Goal: Information Seeking & Learning: Learn about a topic

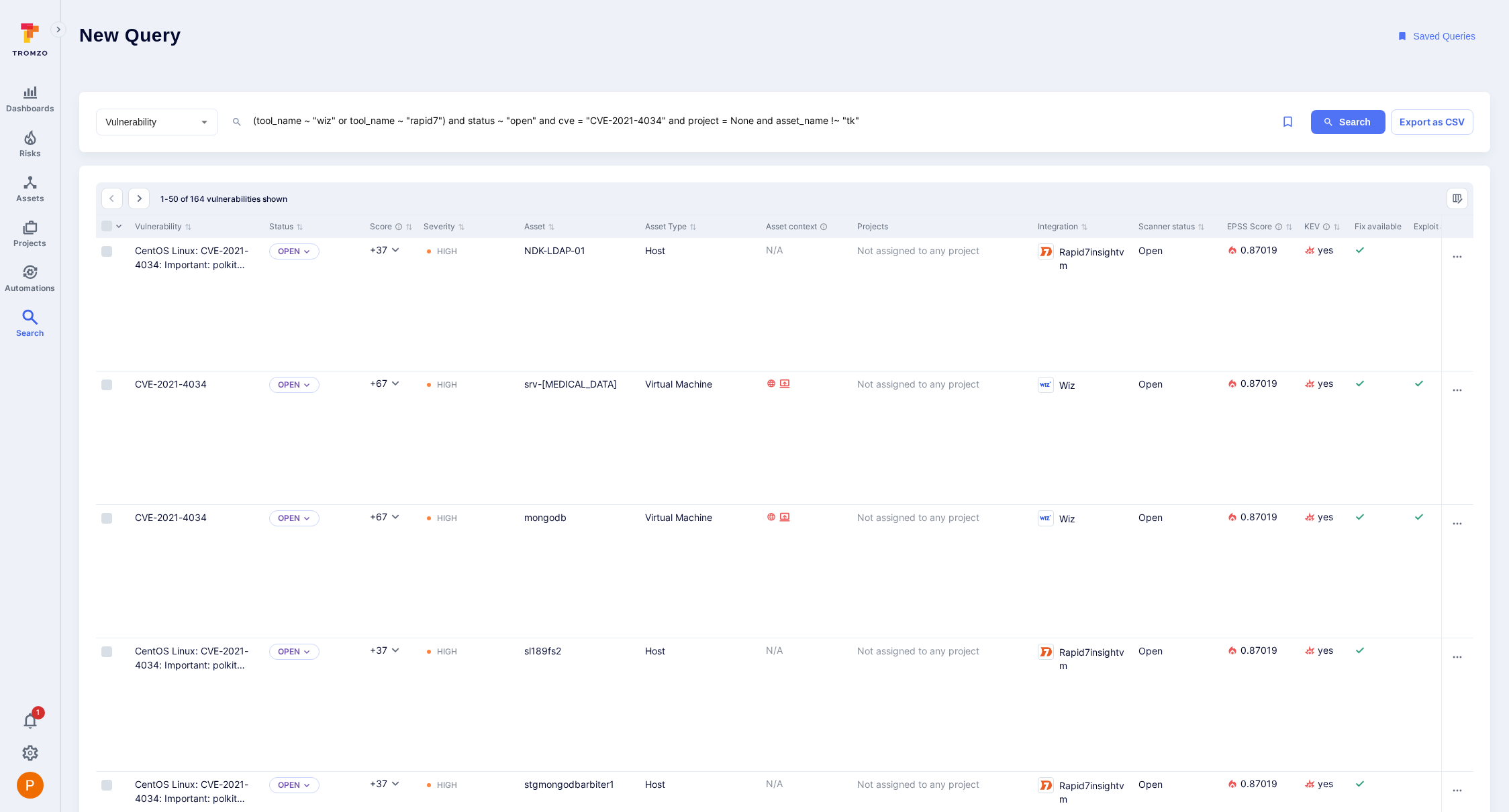
click at [874, 123] on textarea "(tool_name ~ "wiz" or tool_name ~ "rapid7") and status ~ "open" and cve = "CVE-…" at bounding box center [725, 120] width 946 height 16
drag, startPoint x: 875, startPoint y: 122, endPoint x: 669, endPoint y: 120, distance: 206.0
click at [669, 120] on textarea "(tool_name ~ "wiz" or tool_name ~ "rapid7") and status ~ "open" and cve = "CVE-…" at bounding box center [725, 120] width 946 height 16
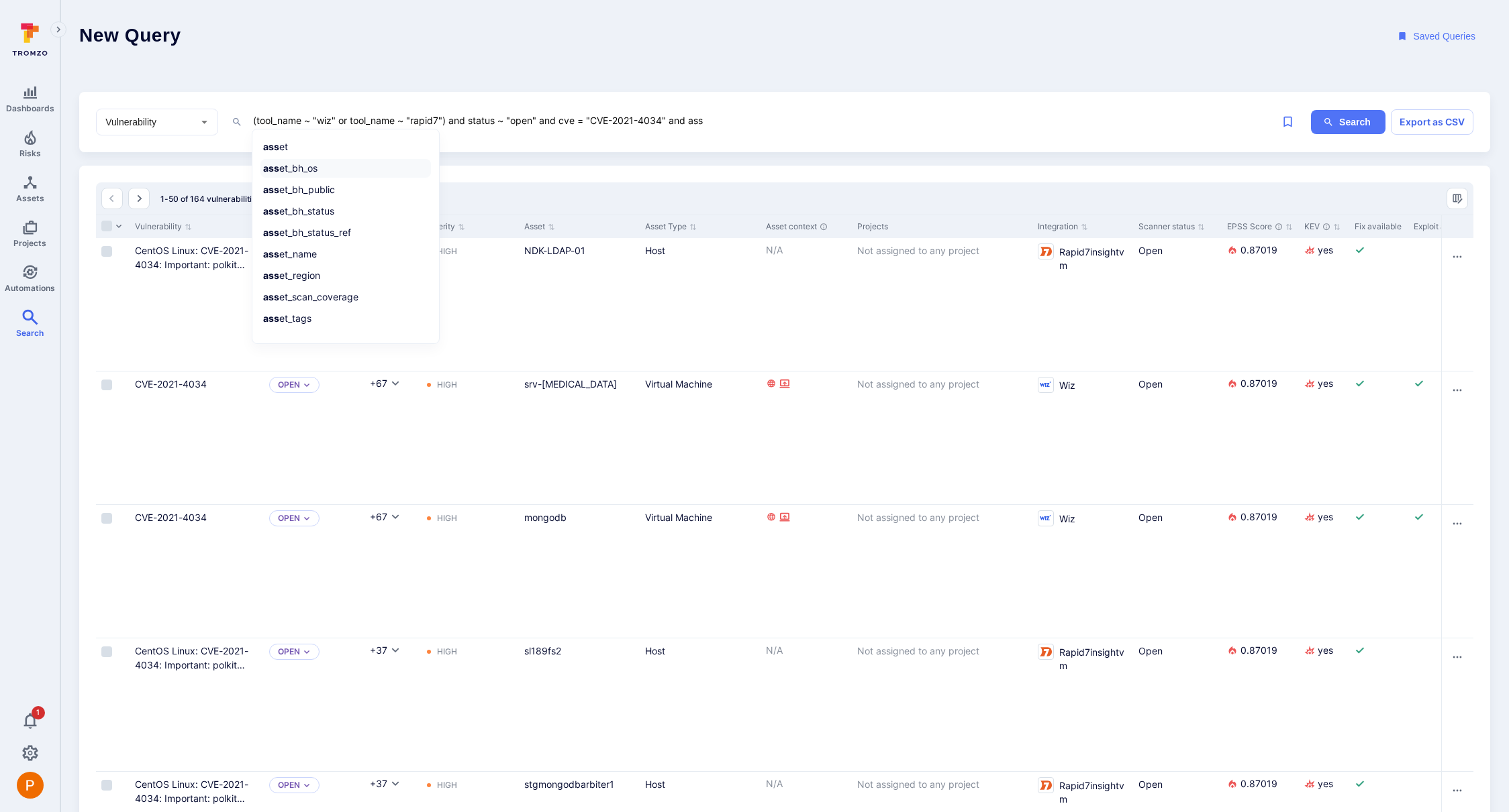
click at [307, 171] on li "ass et_bh_os" at bounding box center [346, 168] width 170 height 18
click at [310, 167] on li "!= is not equal to" at bounding box center [346, 166] width 170 height 18
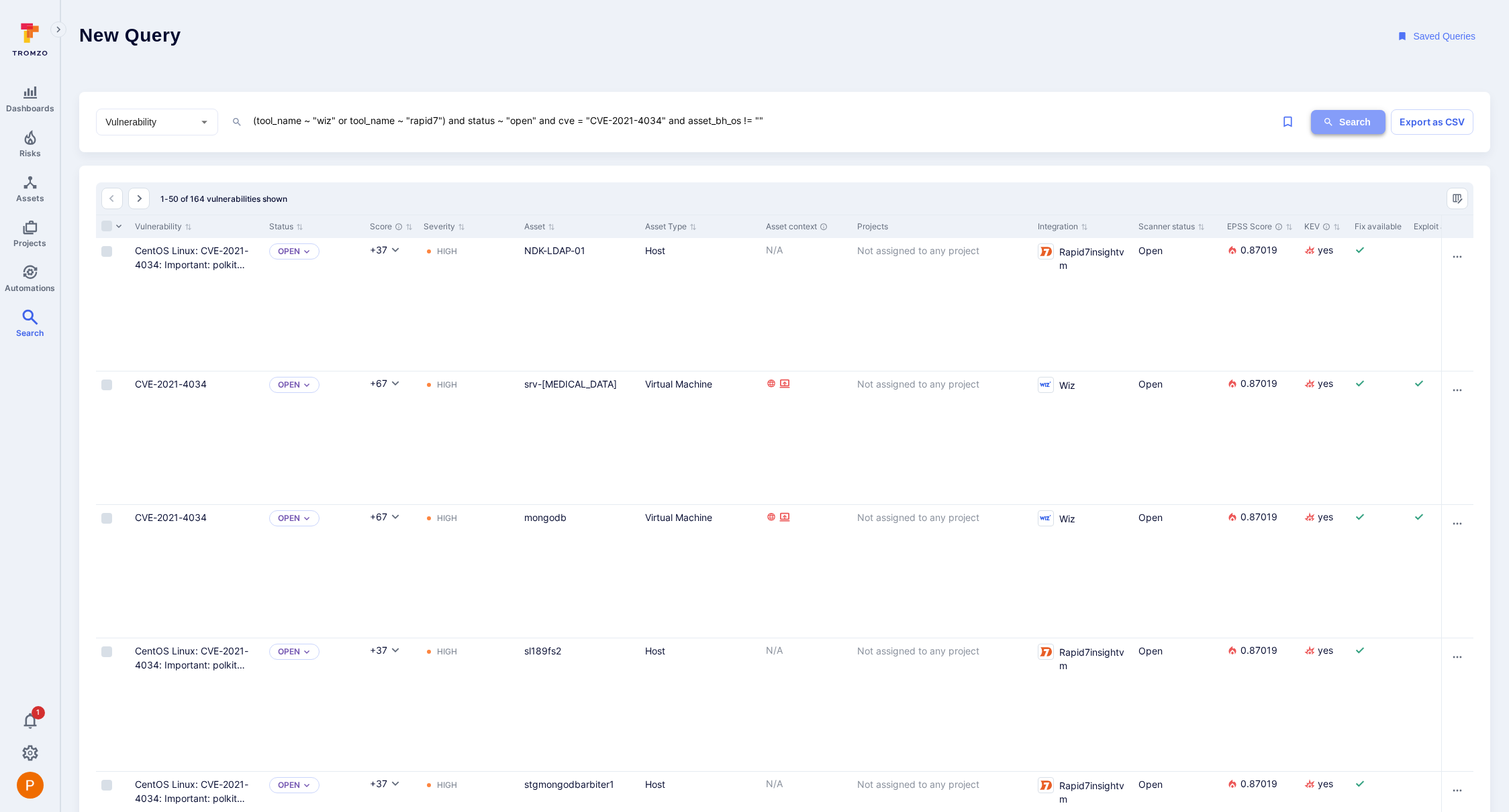
click at [1329, 124] on icon "ig-search" at bounding box center [1328, 122] width 8 height 8
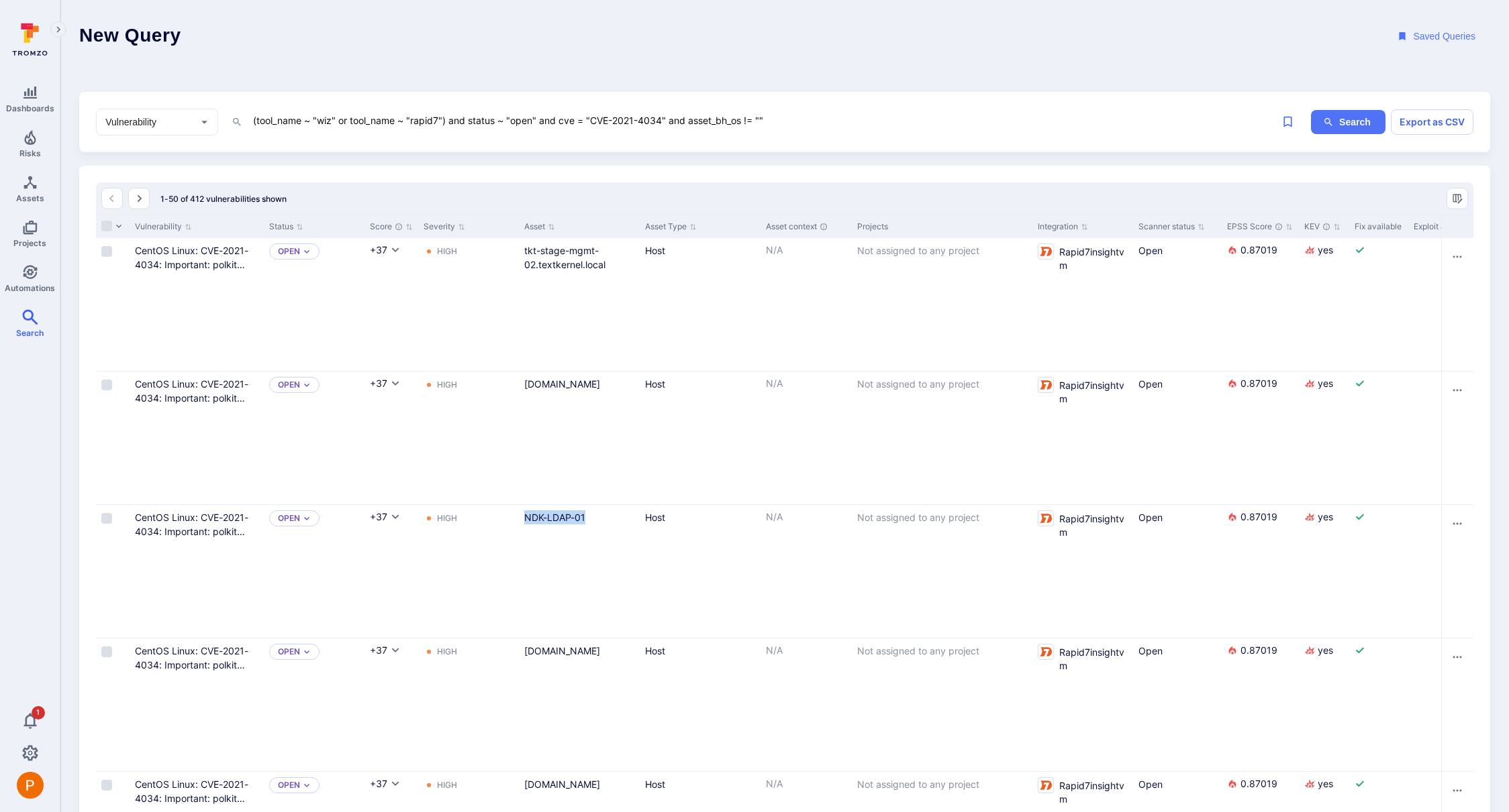
click at [750, 124] on textarea "(tool_name ~ "wiz" or tool_name ~ "rapid7") and status ~ "open" and cve = "CVE-…" at bounding box center [725, 120] width 946 height 16
click at [1336, 126] on button "Search" at bounding box center [1348, 123] width 74 height 25
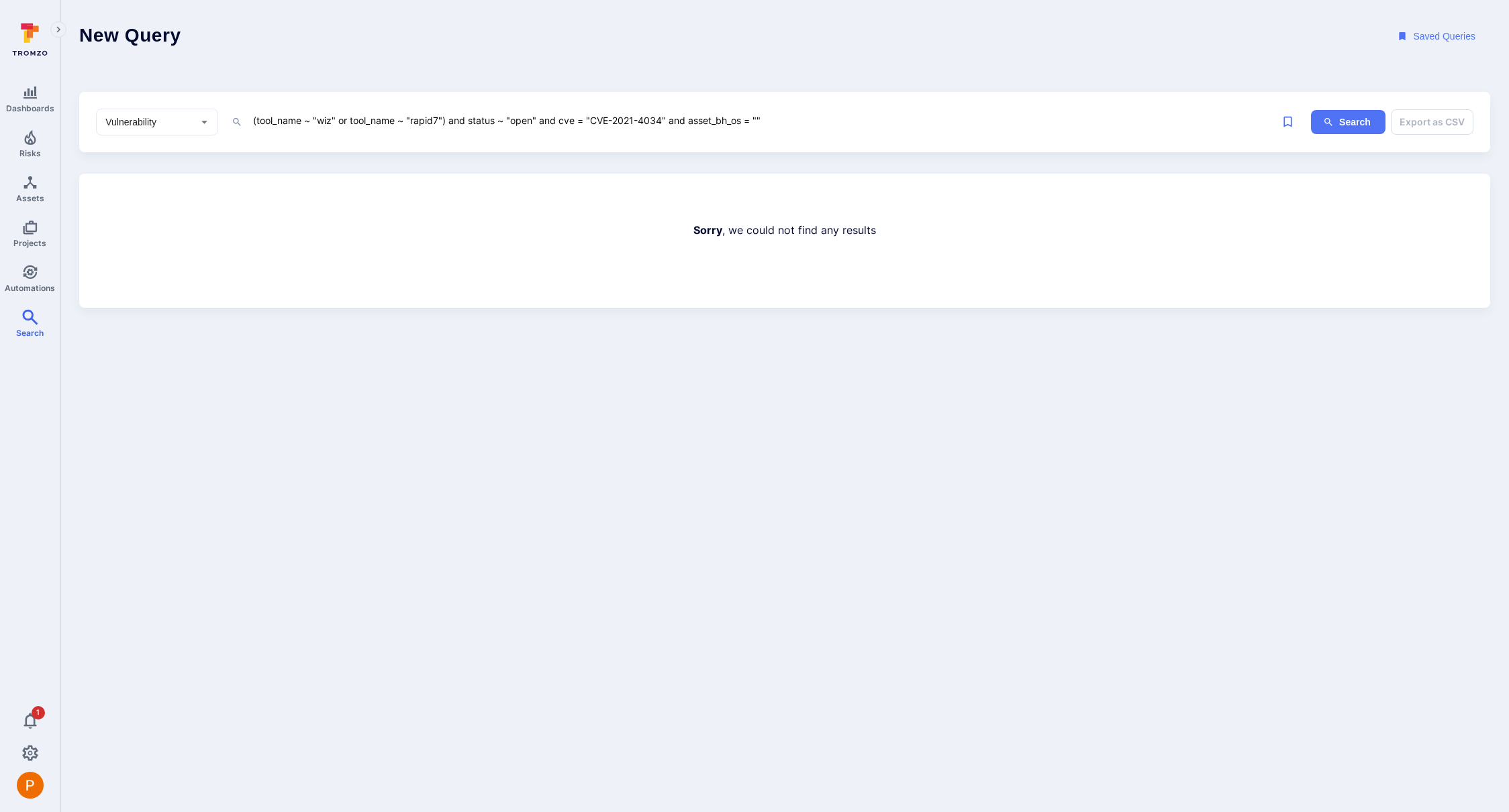
drag, startPoint x: 769, startPoint y: 121, endPoint x: 749, endPoint y: 123, distance: 20.1
click at [749, 123] on textarea "(tool_name ~ "wiz" or tool_name ~ "rapid7") and status ~ "open" and cve = "CVE-…" at bounding box center [725, 120] width 946 height 16
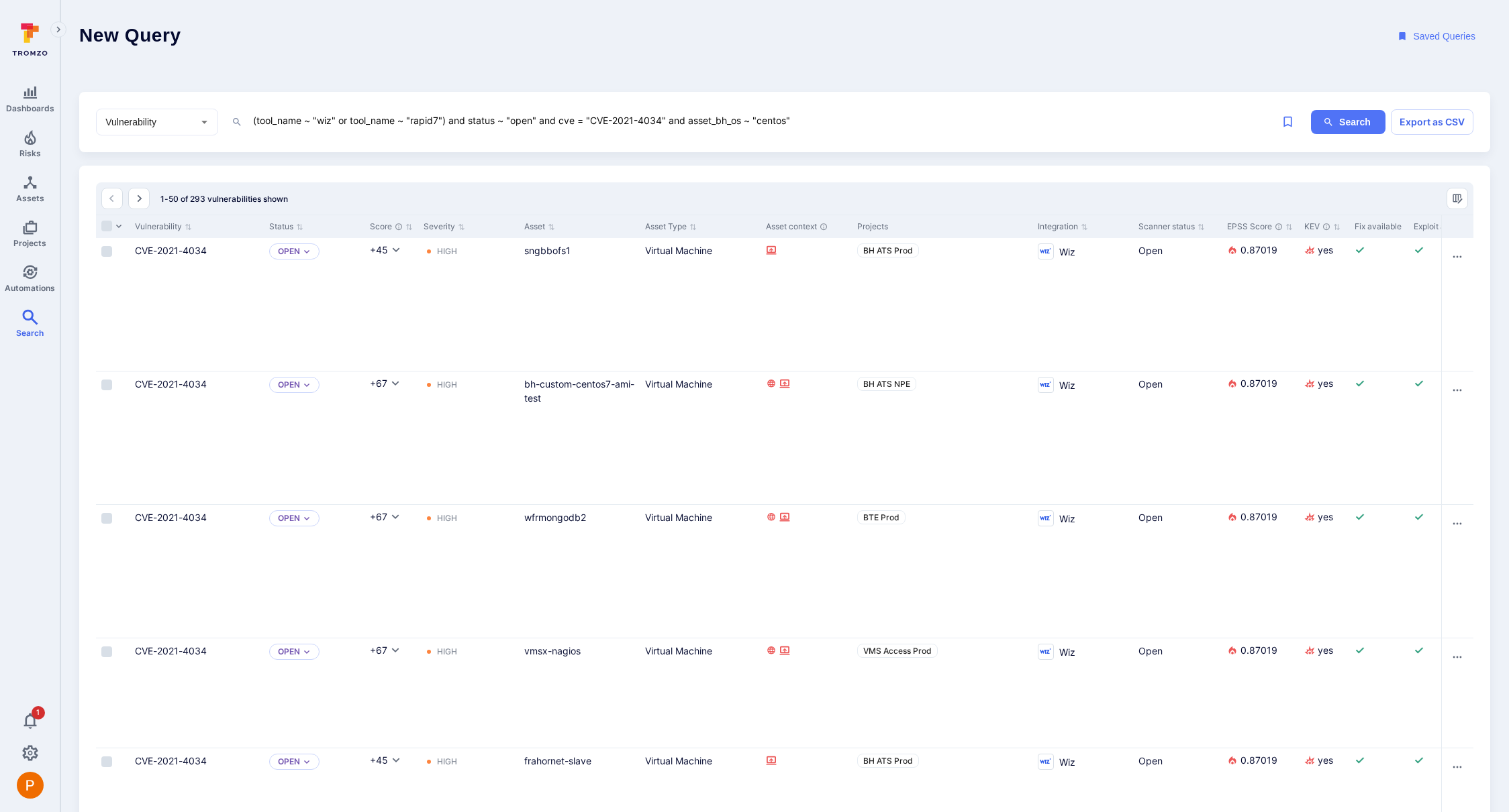
click at [746, 122] on textarea "(tool_name ~ "wiz" or tool_name ~ "rapid7") and status ~ "open" and cve = "CVE-…" at bounding box center [725, 120] width 946 height 16
click at [1350, 124] on button "Search" at bounding box center [1348, 123] width 74 height 25
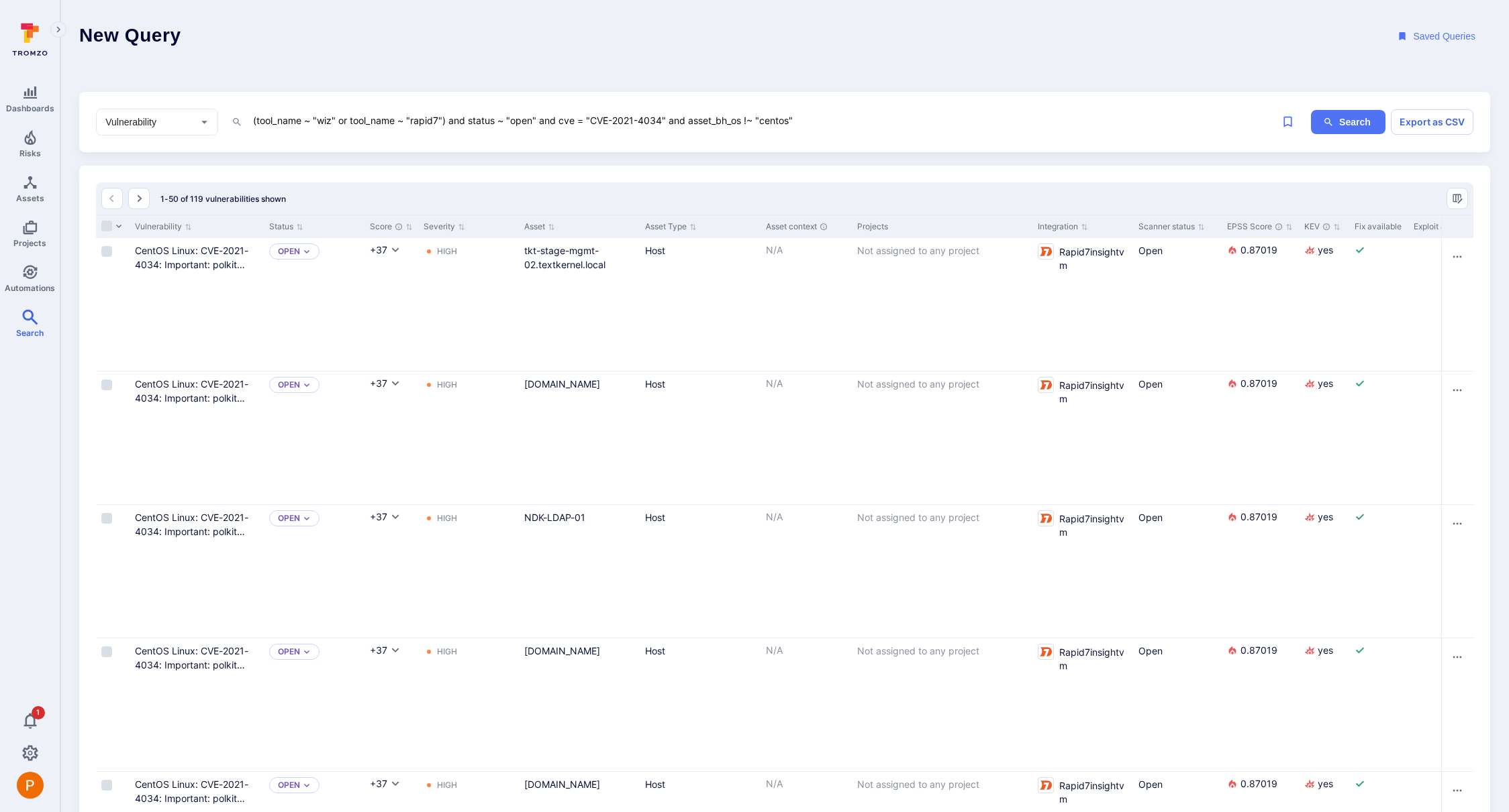
click at [802, 121] on textarea "(tool_name ~ "wiz" or tool_name ~ "rapid7") and status ~ "open" and cve = "CVE-…" at bounding box center [725, 120] width 946 height 16
drag, startPoint x: 689, startPoint y: 121, endPoint x: 805, endPoint y: 121, distance: 116.0
click at [805, 121] on textarea "(tool_name ~ "wiz" or tool_name ~ "rapid7") and status ~ "open" and cve = "CVE-…" at bounding box center [725, 120] width 946 height 16
click at [691, 121] on textarea "(tool_name ~ "wiz" or tool_name ~ "rapid7") and status ~ "open" and cve = "CVE-…" at bounding box center [725, 120] width 946 height 16
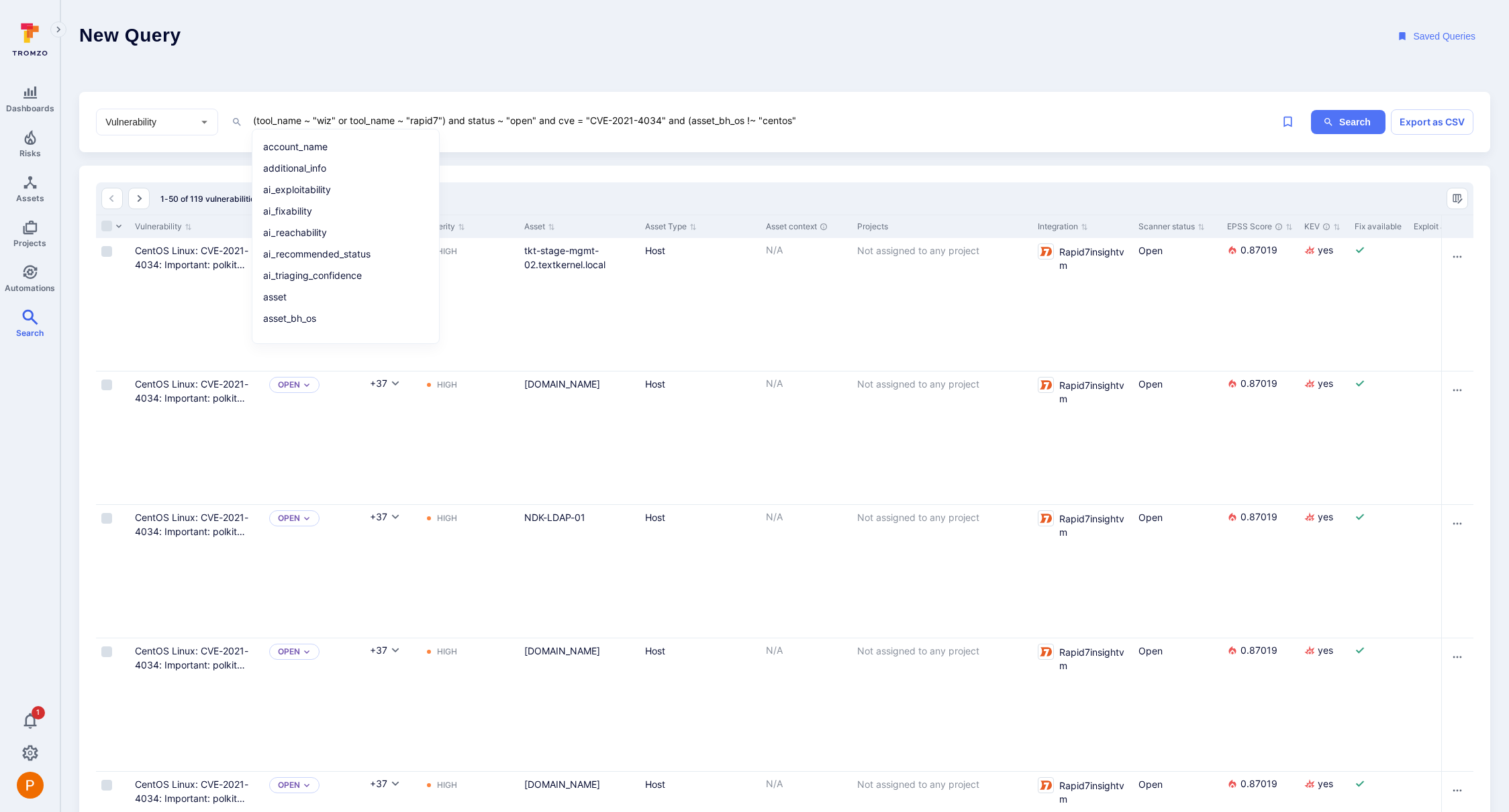
click at [807, 125] on textarea "(tool_name ~ "wiz" or tool_name ~ "rapid7") and status ~ "open" and cve = "CVE-…" at bounding box center [725, 120] width 946 height 16
paste textarea "asset_bh_os !~ "centos""
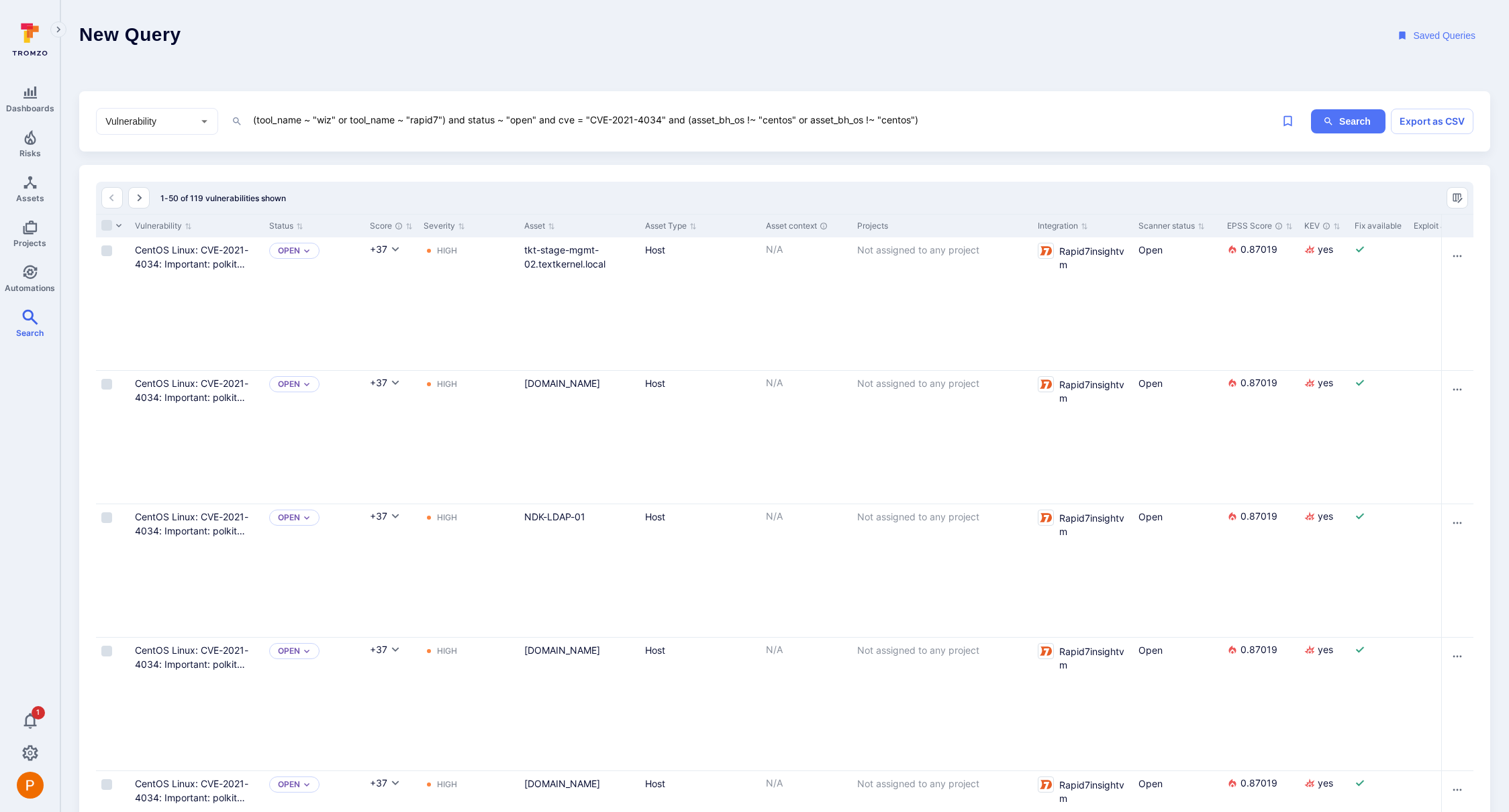
scroll to position [3, 0]
drag, startPoint x: 916, startPoint y: 122, endPoint x: 888, endPoint y: 120, distance: 28.1
click at [888, 120] on textarea "(tool_name ~ "wiz" or tool_name ~ "rapid7") and status ~ "open" and cve = "CVE-…" at bounding box center [725, 117] width 946 height 16
drag, startPoint x: 802, startPoint y: 120, endPoint x: 811, endPoint y: 123, distance: 9.5
click at [811, 123] on textarea "(tool_name ~ "wiz" or tool_name ~ "rapid7") and status ~ "open" and cve = "CVE-…" at bounding box center [725, 120] width 946 height 16
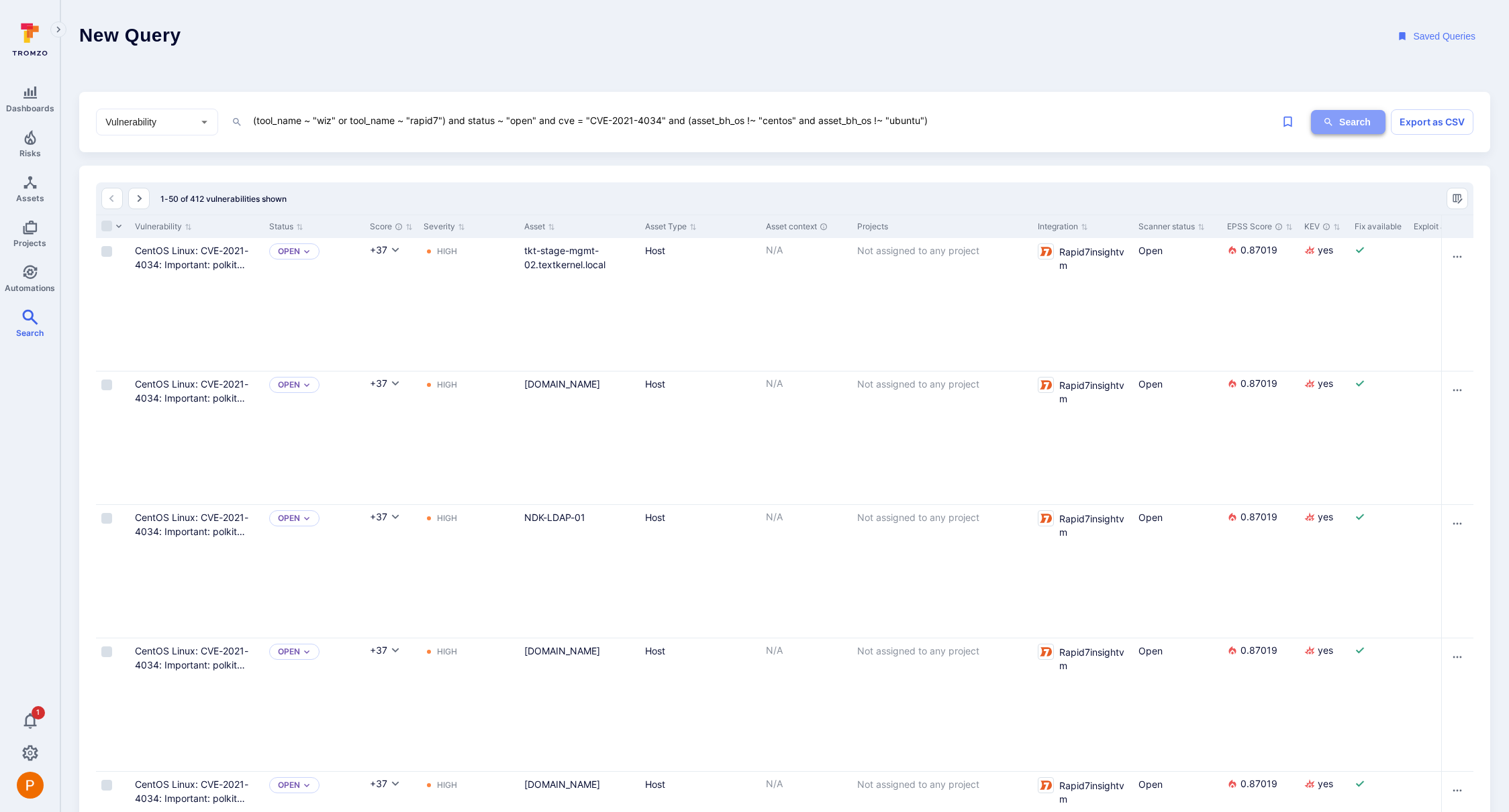
click at [1335, 127] on button "Search" at bounding box center [1348, 123] width 74 height 25
drag, startPoint x: 800, startPoint y: 120, endPoint x: 929, endPoint y: 117, distance: 129.0
click at [929, 117] on textarea "(tool_name ~ "wiz" or tool_name ~ "rapid7") and status ~ "open" and cve = "CVE-…" at bounding box center [725, 120] width 946 height 16
click at [929, 120] on textarea "(tool_name ~ "wiz" or tool_name ~ "rapid7") and status ~ "open" and cve = "CVE-…" at bounding box center [725, 120] width 946 height 16
paste textarea "and asset_bh_os !~ "ubuntu""
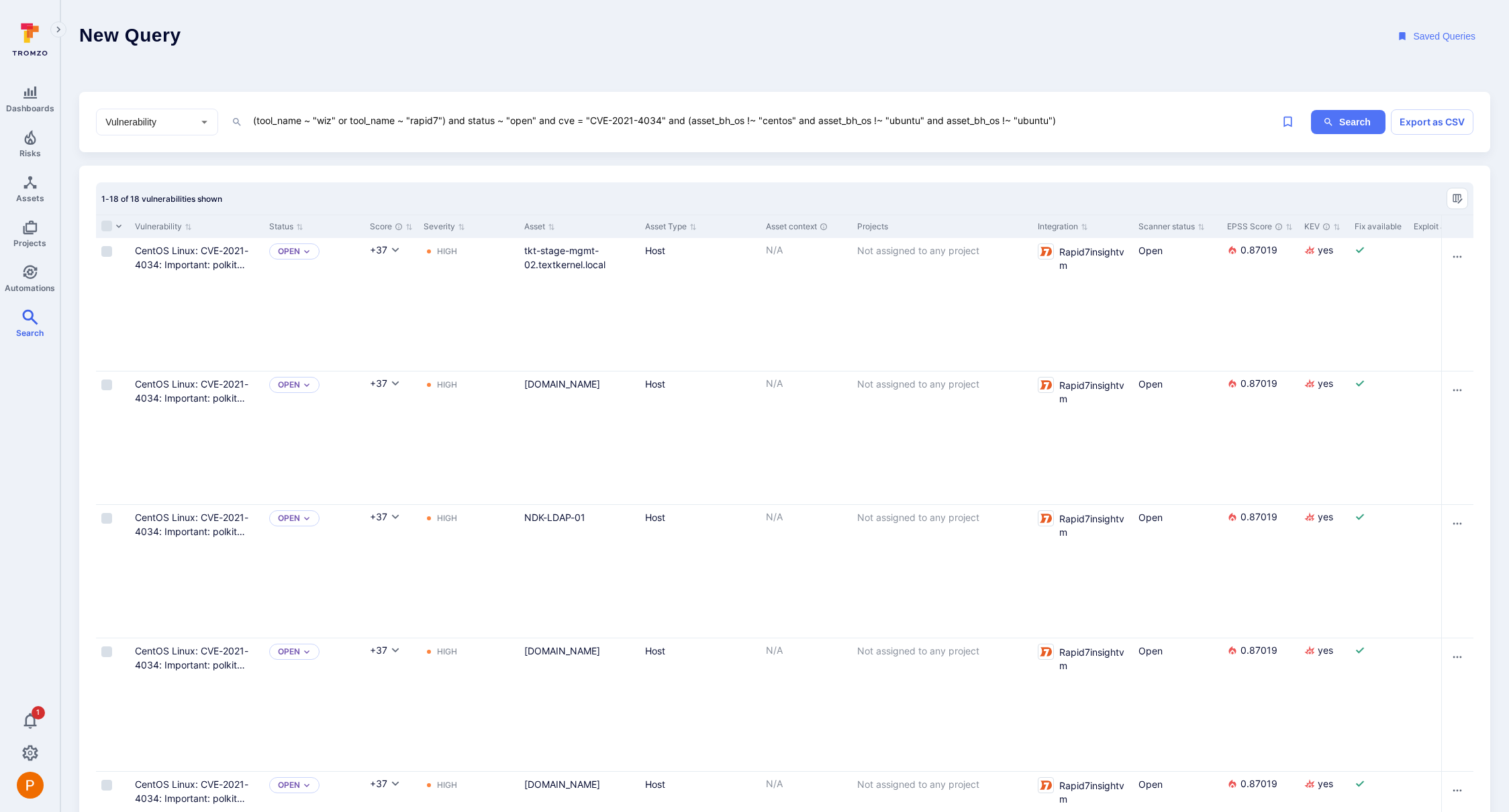
drag, startPoint x: 1022, startPoint y: 120, endPoint x: 1053, endPoint y: 125, distance: 31.4
click at [1053, 125] on textarea "(tool_name ~ "wiz" or tool_name ~ "rapid7") and status ~ "open" and cve = "CVE-…" at bounding box center [725, 120] width 946 height 16
click at [1331, 123] on icon "ig-search" at bounding box center [1328, 122] width 11 height 11
click at [1068, 118] on textarea "(tool_name ~ "wiz" or tool_name ~ "rapid7") and status ~ "open" and cve = "CVE-…" at bounding box center [725, 120] width 946 height 16
click at [277, 211] on li "!~ does not contain" at bounding box center [346, 210] width 170 height 18
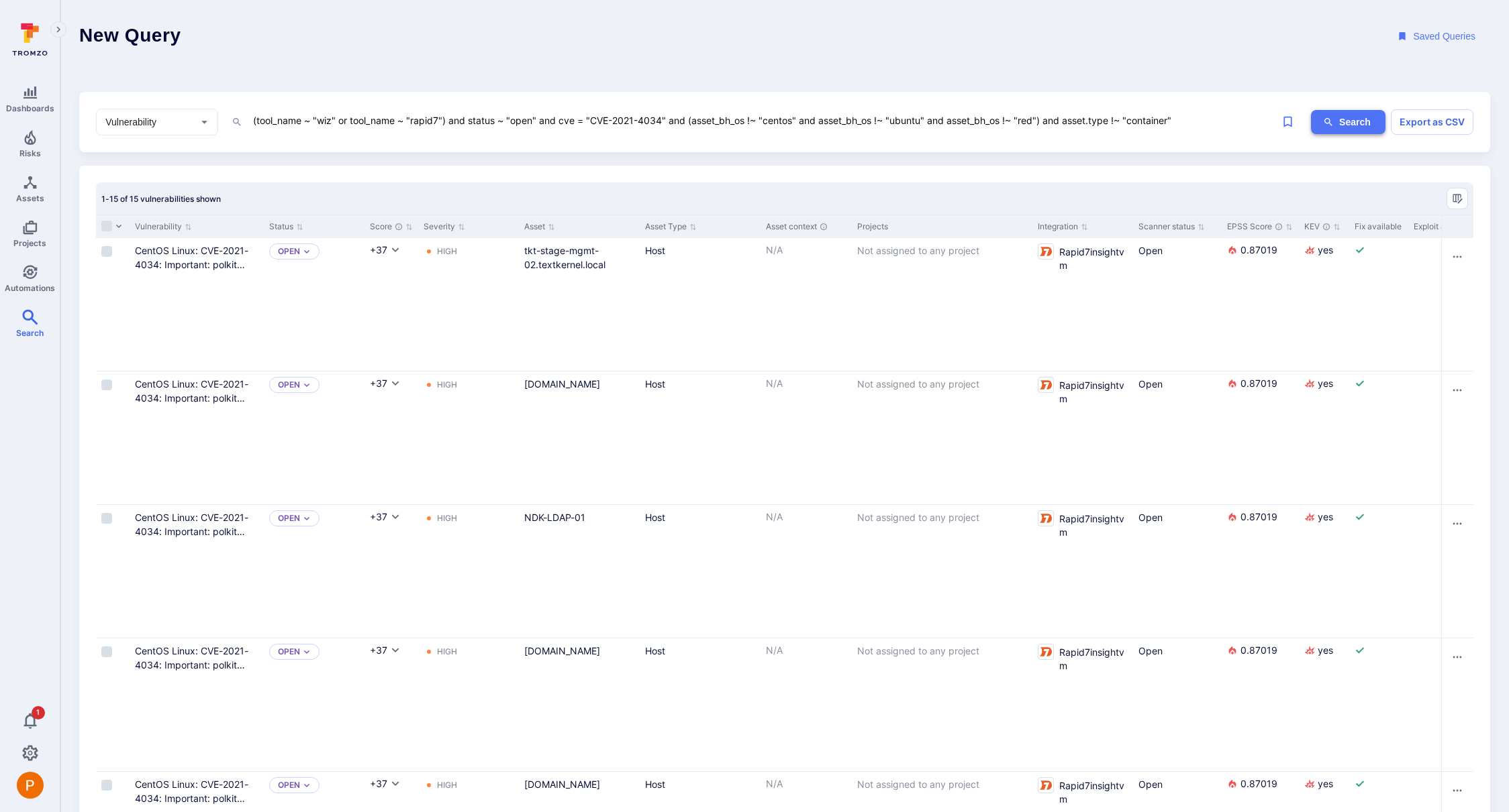
click at [1349, 117] on button "Search" at bounding box center [1348, 123] width 74 height 25
drag, startPoint x: 928, startPoint y: 122, endPoint x: 1041, endPoint y: 121, distance: 113.0
click at [1041, 121] on textarea "(tool_name ~ "wiz" or tool_name ~ "rapid7") and status ~ "open" and cve = "CVE-…" at bounding box center [725, 120] width 946 height 16
click at [1042, 122] on textarea "(tool_name ~ "wiz" or tool_name ~ "rapid7") and status ~ "open" and cve = "CVE-…" at bounding box center [725, 120] width 946 height 16
paste textarea "and asset_bh_os !~ "red""
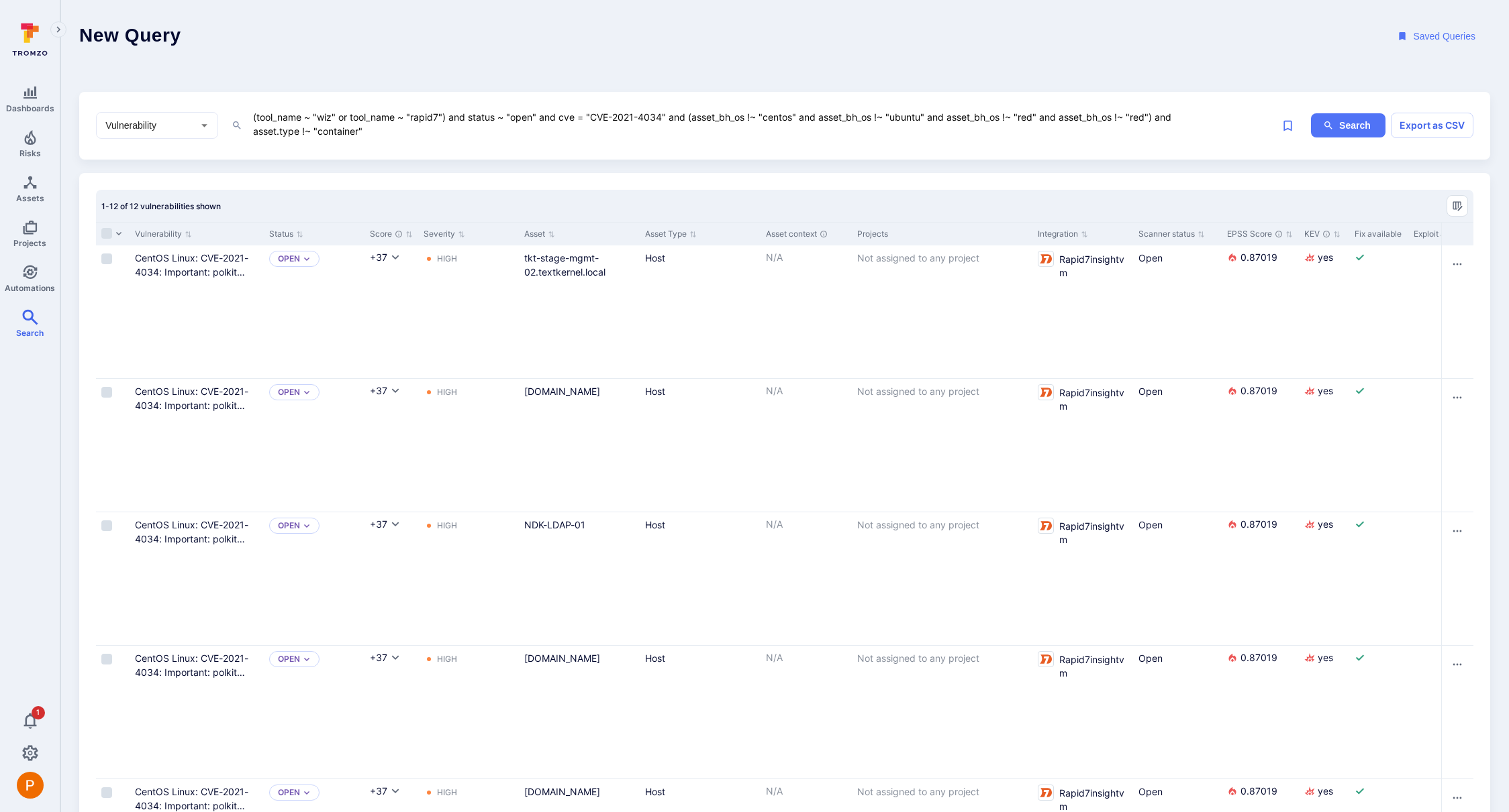
drag, startPoint x: 1150, startPoint y: 117, endPoint x: 1136, endPoint y: 116, distance: 14.0
click at [1136, 116] on textarea "(tool_name ~ "wiz" or tool_name ~ "rapid7") and status ~ "open" and cve = "CVE-…" at bounding box center [725, 125] width 946 height 31
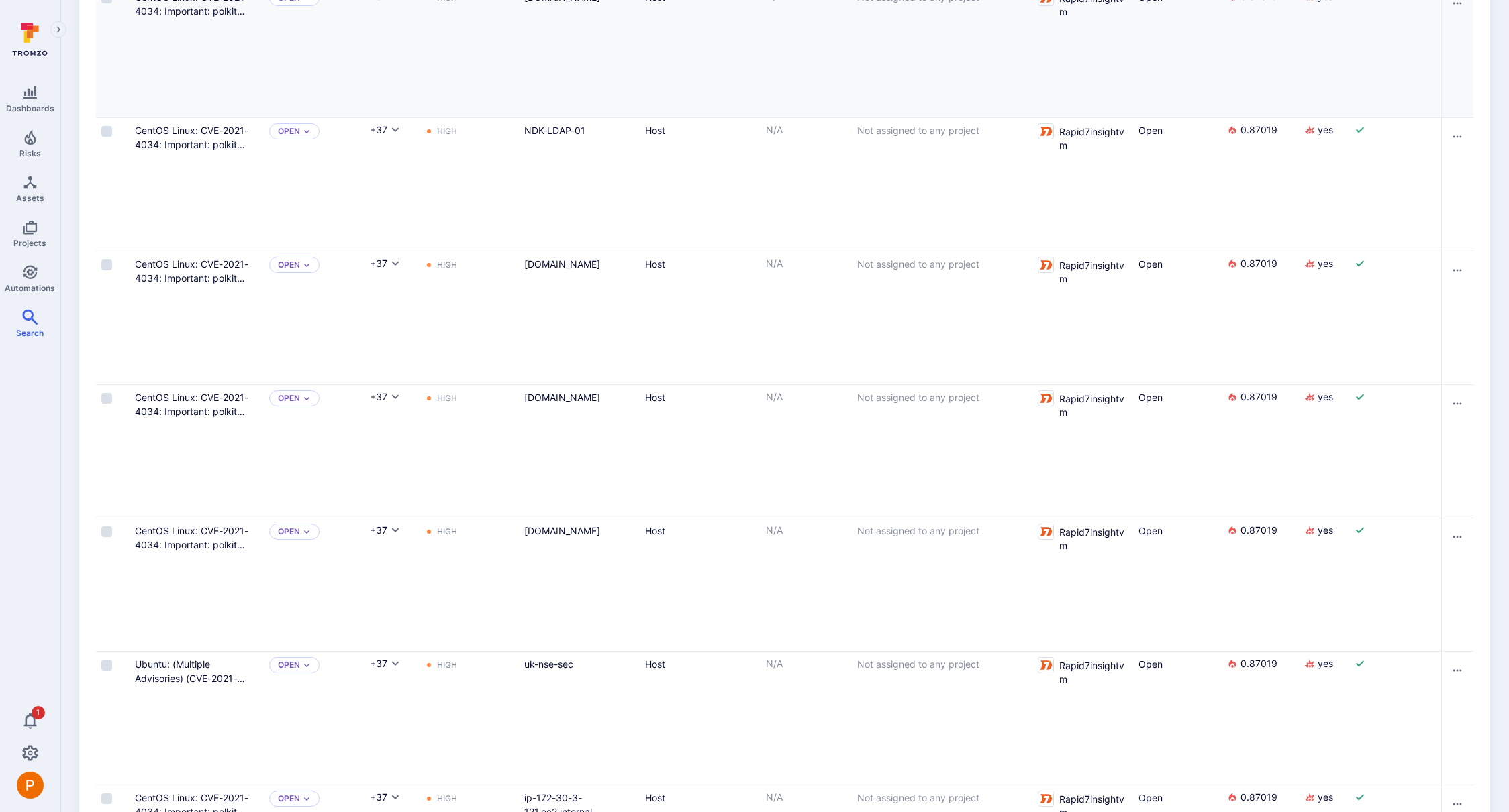
scroll to position [803, 0]
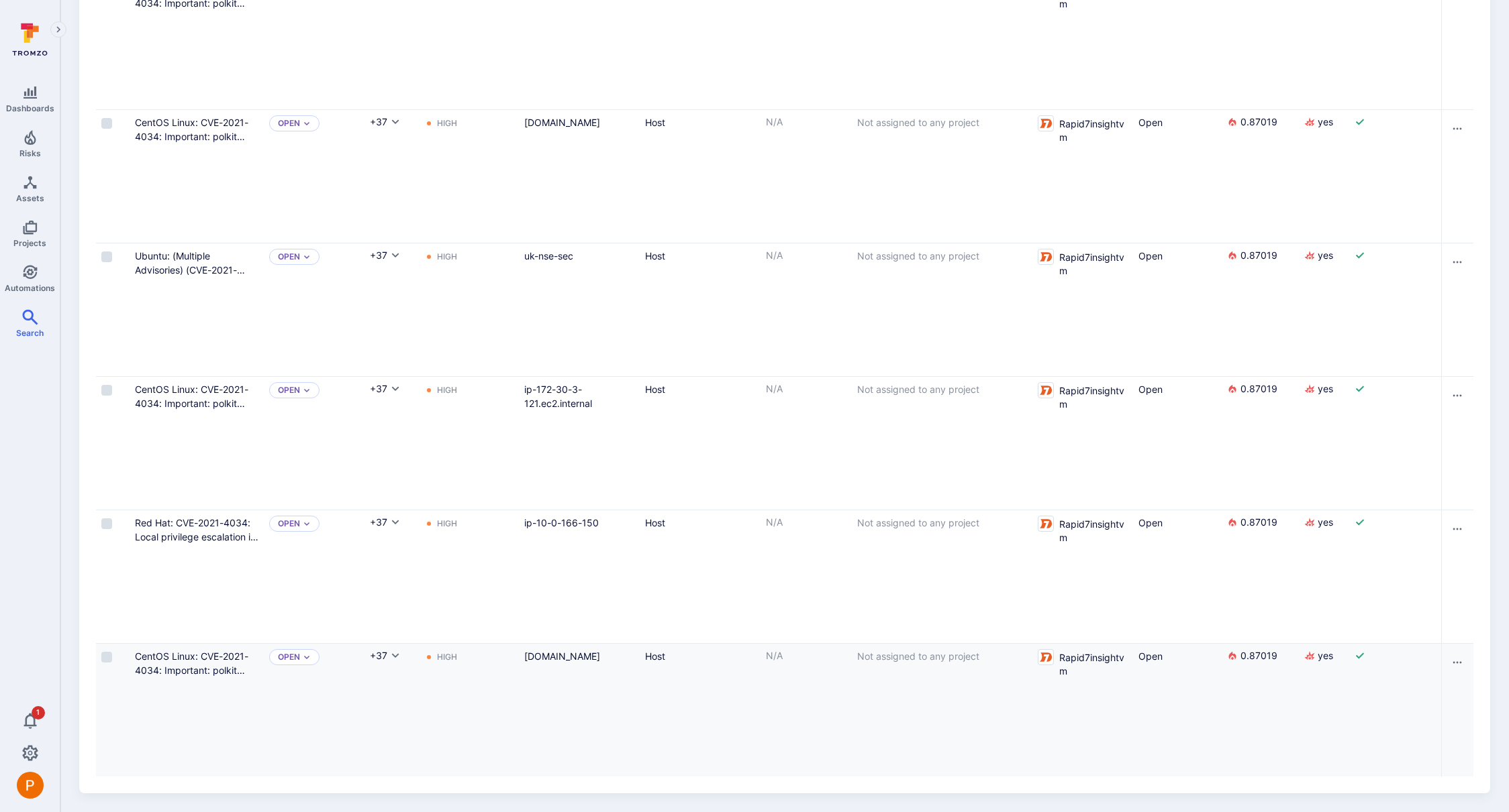
click at [420, 764] on div "High" at bounding box center [469, 711] width 100 height 133
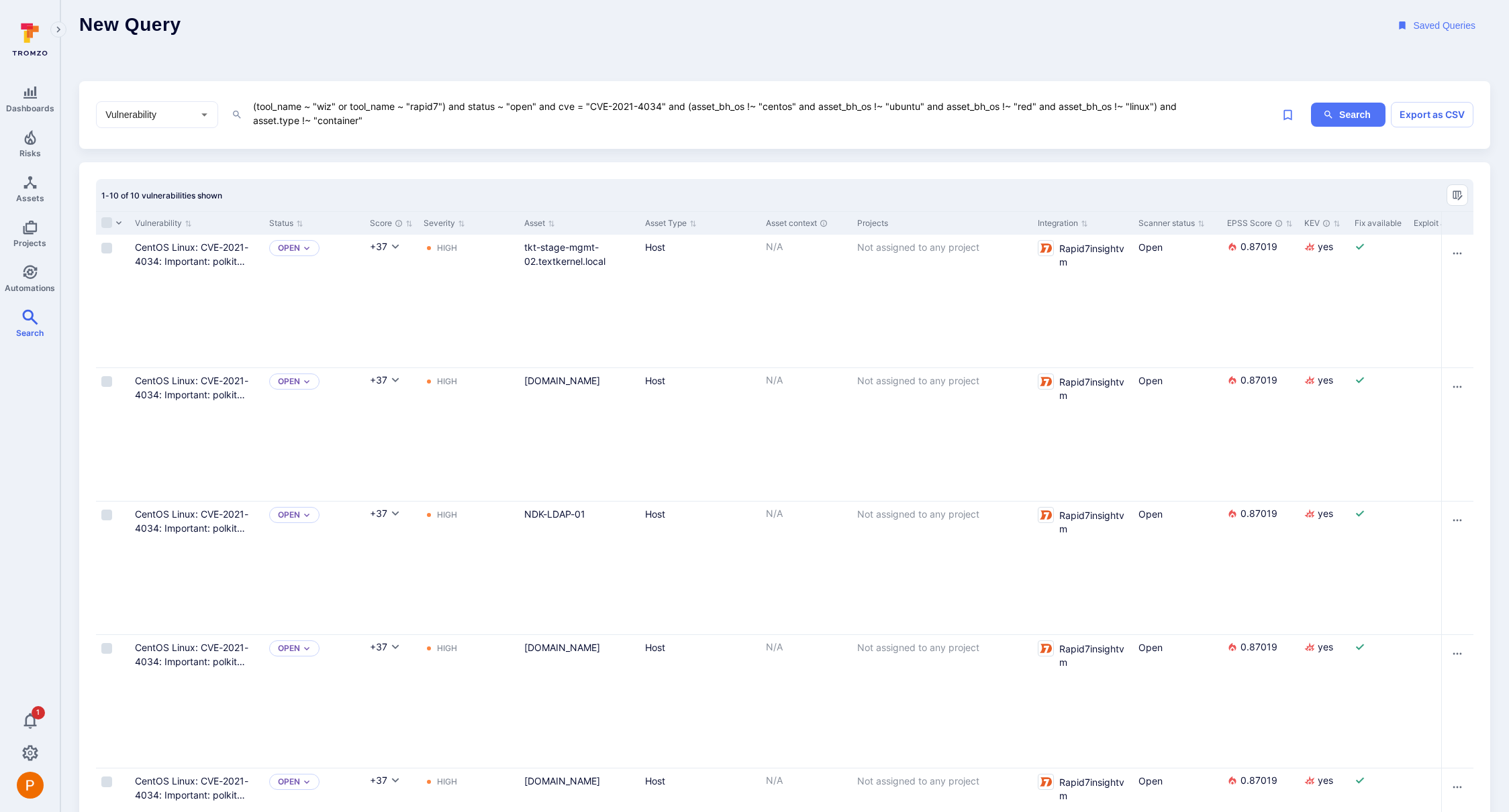
scroll to position [0, 0]
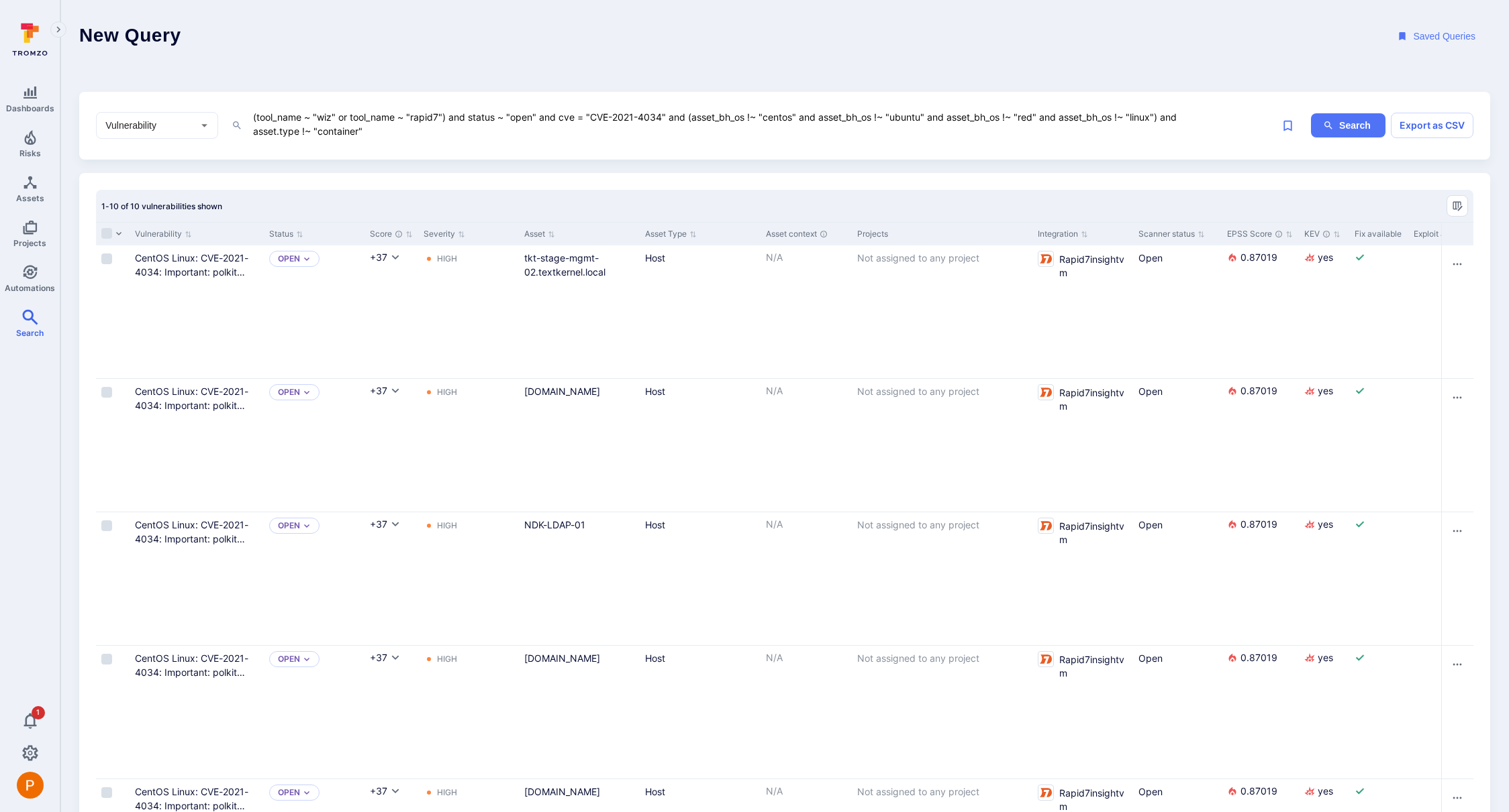
click at [754, 120] on textarea "(tool_name ~ "wiz" or tool_name ~ "rapid7") and status ~ "open" and cve = "CVE-…" at bounding box center [725, 125] width 946 height 31
click at [809, 118] on textarea "(tool_name ~ "wiz" or tool_name ~ "rapid7") and status ~ "open" and cve = "CVE-…" at bounding box center [725, 125] width 946 height 31
click at [874, 119] on textarea "(tool_name ~ "wiz" or tool_name ~ "rapid7") and status ~ "open" and cve = "CVE-…" at bounding box center [725, 125] width 946 height 31
click at [872, 120] on textarea "(tool_name ~ "wiz" or tool_name ~ "rapid7") and status ~ "open" and cve = "CVE-…" at bounding box center [725, 125] width 946 height 31
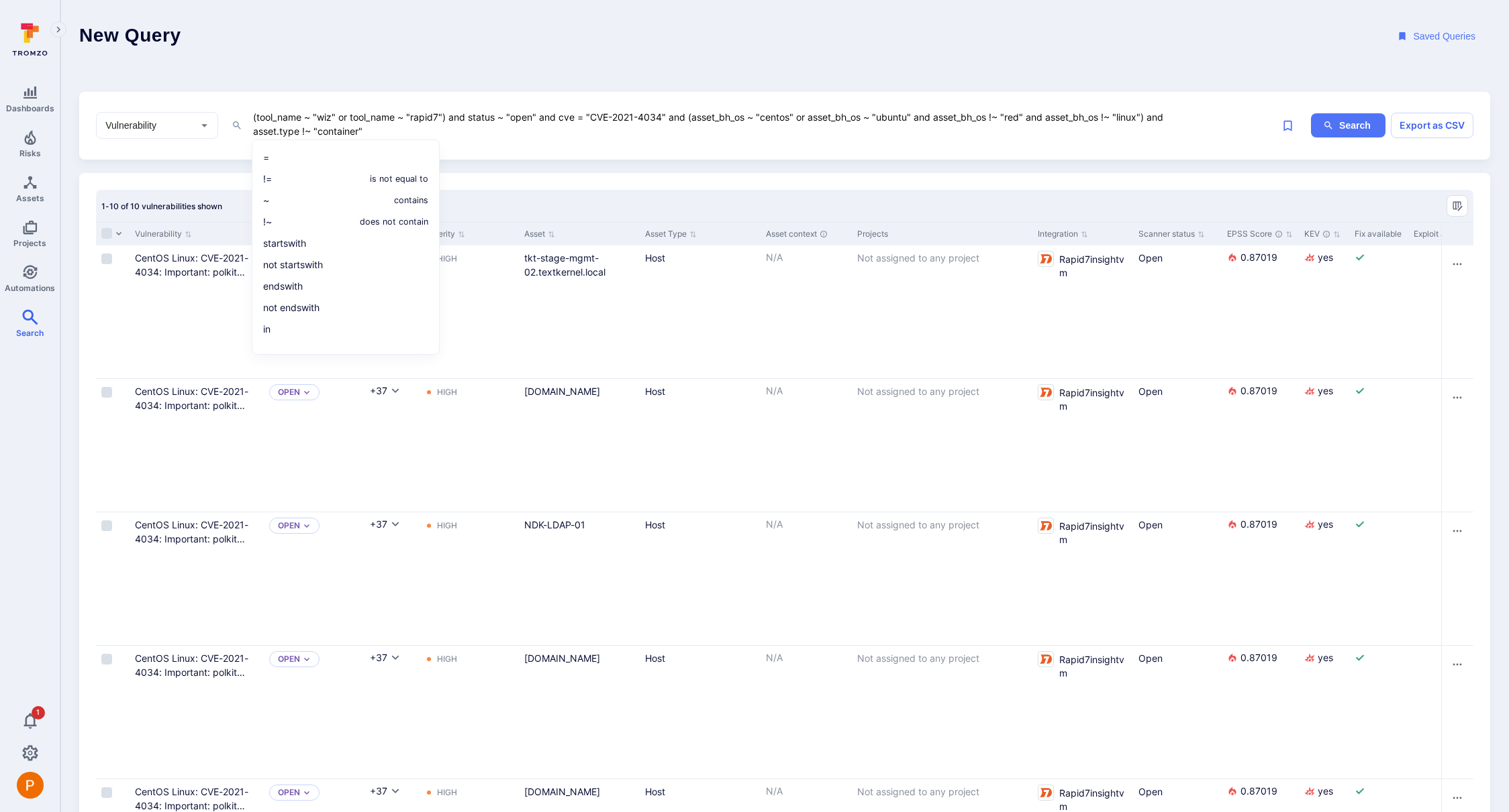
click at [999, 120] on textarea "(tool_name ~ "wiz" or tool_name ~ "rapid7") and status ~ "open" and cve = "CVE-…" at bounding box center [725, 125] width 946 height 31
type textarea "(tool_name ~ "wiz" or tool_name ~ "rapid7") and status ~ "open" and cve = "CVE-…"
click at [1351, 133] on button "Search" at bounding box center [1348, 126] width 74 height 25
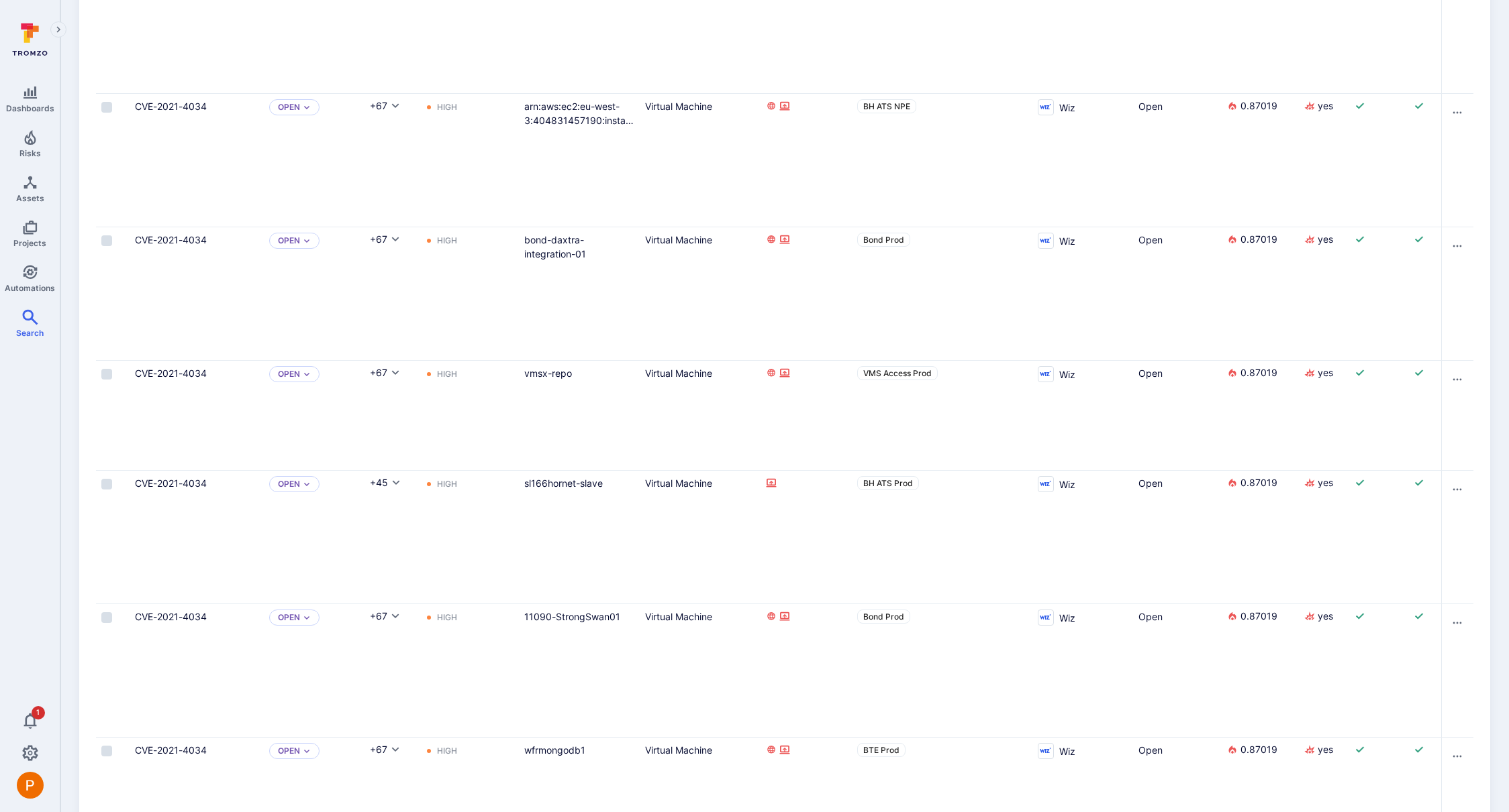
scroll to position [2013, 0]
